Goal: Information Seeking & Learning: Understand process/instructions

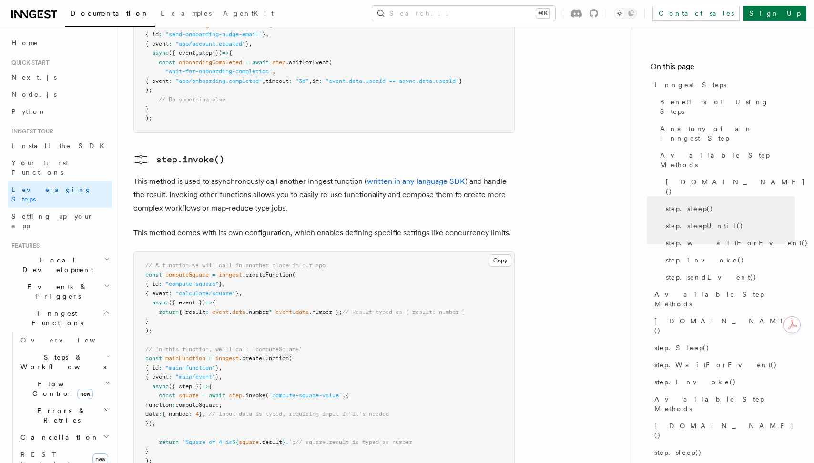
scroll to position [1593, 0]
click at [435, 358] on pre "// A function we will call in another place in our app const computeSquare = in…" at bounding box center [324, 364] width 380 height 224
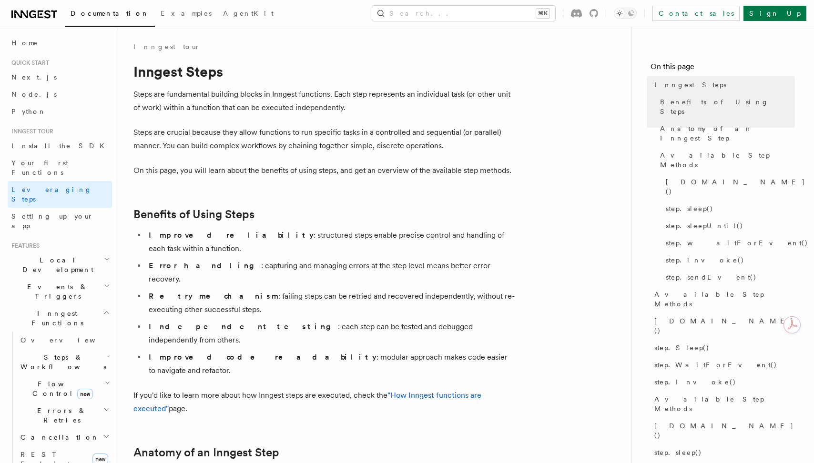
scroll to position [60, 0]
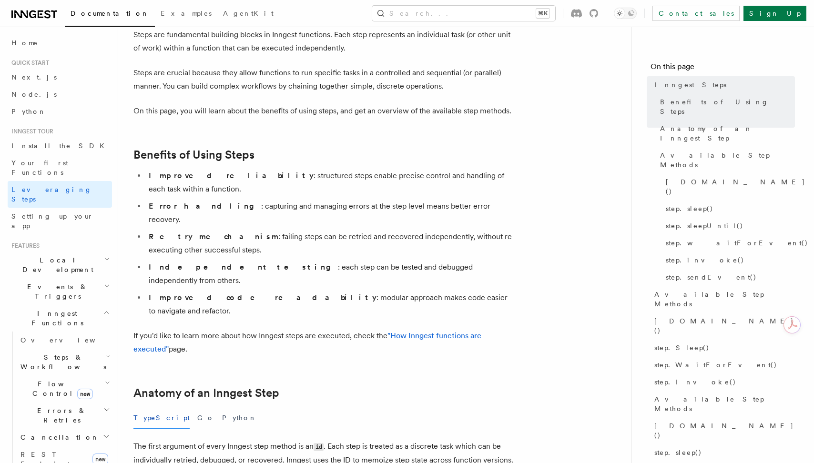
click at [346, 200] on li "Error handling : capturing and managing errors at the step level means better e…" at bounding box center [330, 213] width 369 height 27
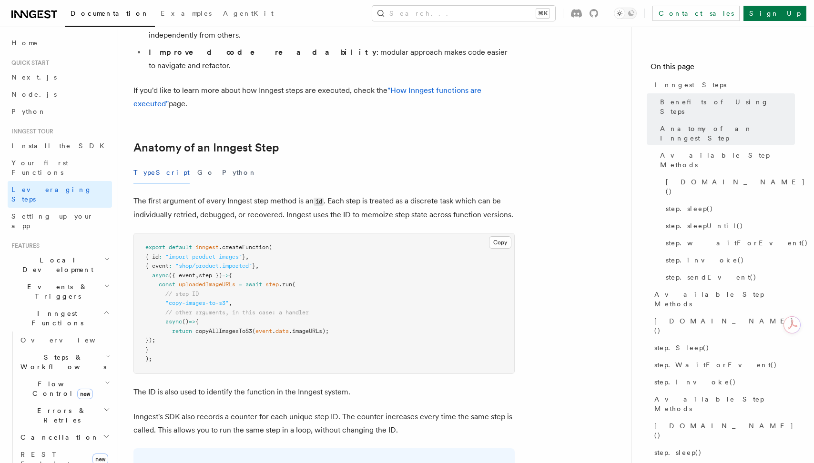
scroll to position [1799, 0]
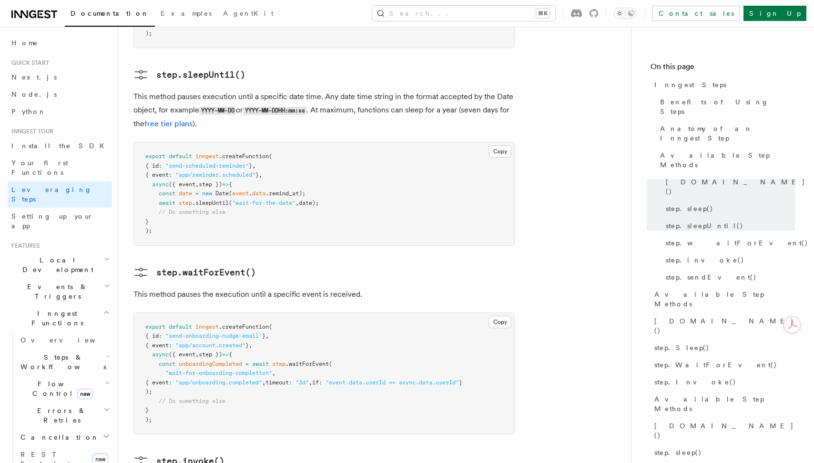
scroll to position [1290, 0]
click at [267, 315] on pre "export default inngest .createFunction ( { id : "send-onboarding-nudge-email" }…" at bounding box center [324, 376] width 380 height 122
drag, startPoint x: 269, startPoint y: 291, endPoint x: 135, endPoint y: 264, distance: 137.1
click at [135, 315] on pre "export default inngest .createFunction ( { id : "send-onboarding-nudge-email" }…" at bounding box center [324, 376] width 380 height 122
copy code "export default inngest .createFunction ( { id : "send-onboarding-nudge-email" }…"
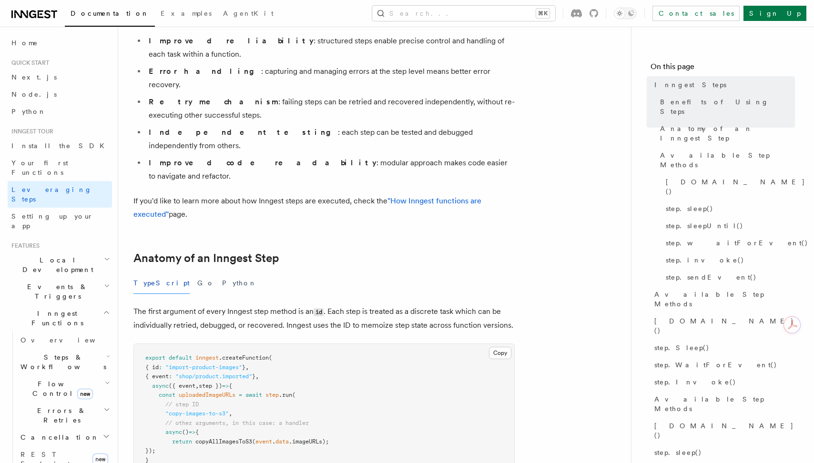
scroll to position [198, 0]
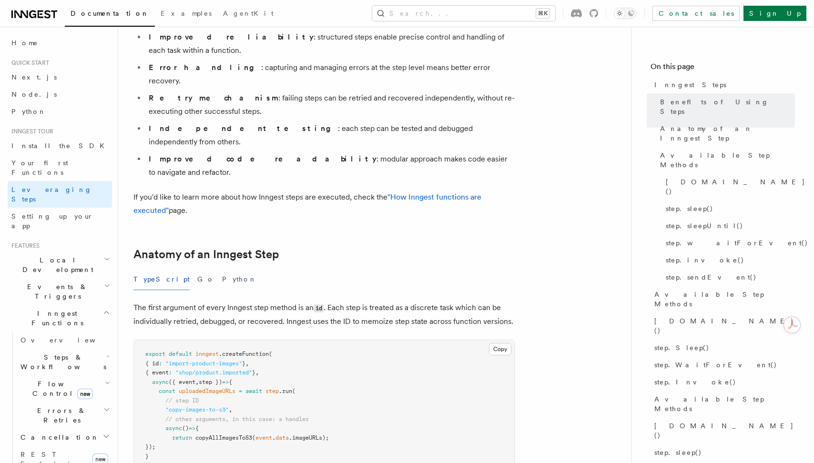
click at [309, 269] on div "TypeScript Go Python" at bounding box center [323, 279] width 381 height 21
click at [247, 269] on div "TypeScript Go Python" at bounding box center [323, 279] width 381 height 21
click at [337, 191] on p "If you'd like to learn more about how Inngest steps are executed, check the "Ho…" at bounding box center [323, 204] width 381 height 27
